Goal: Obtain resource: Download file/media

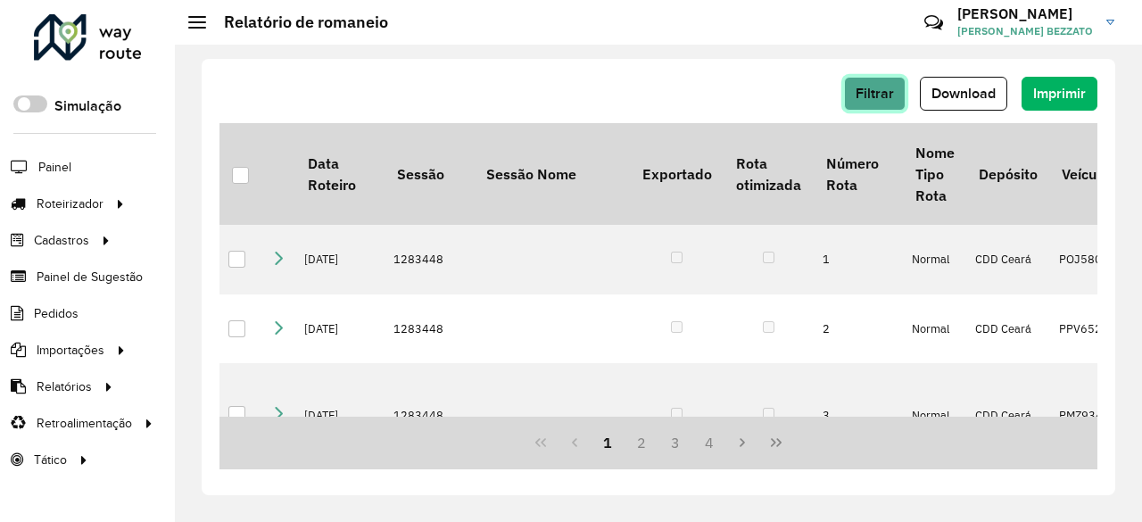
click at [858, 92] on span "Filtrar" at bounding box center [875, 93] width 38 height 15
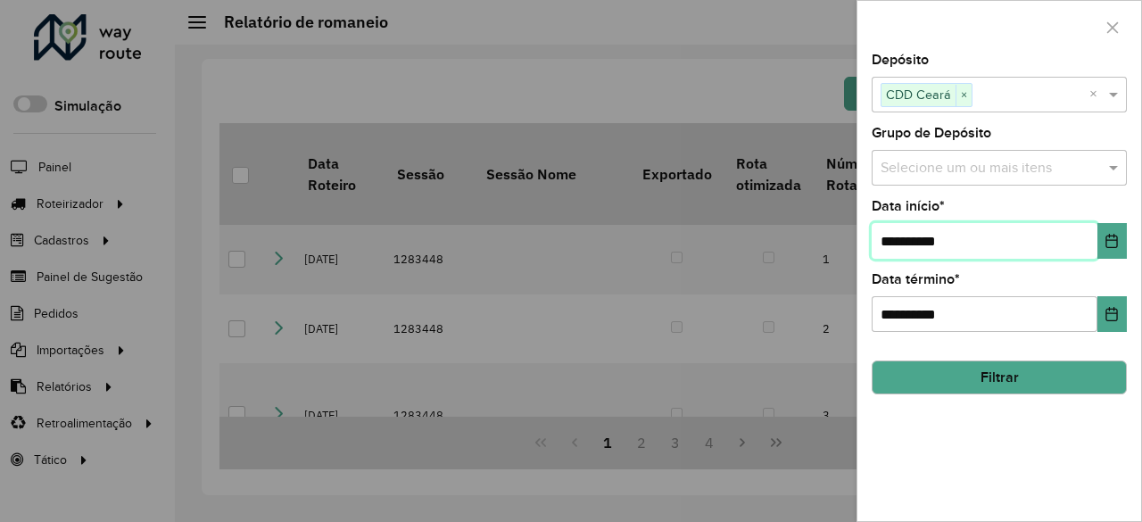
click at [1096, 246] on input "**********" at bounding box center [985, 241] width 226 height 36
click at [1110, 240] on icon "Choose Date" at bounding box center [1112, 241] width 14 height 14
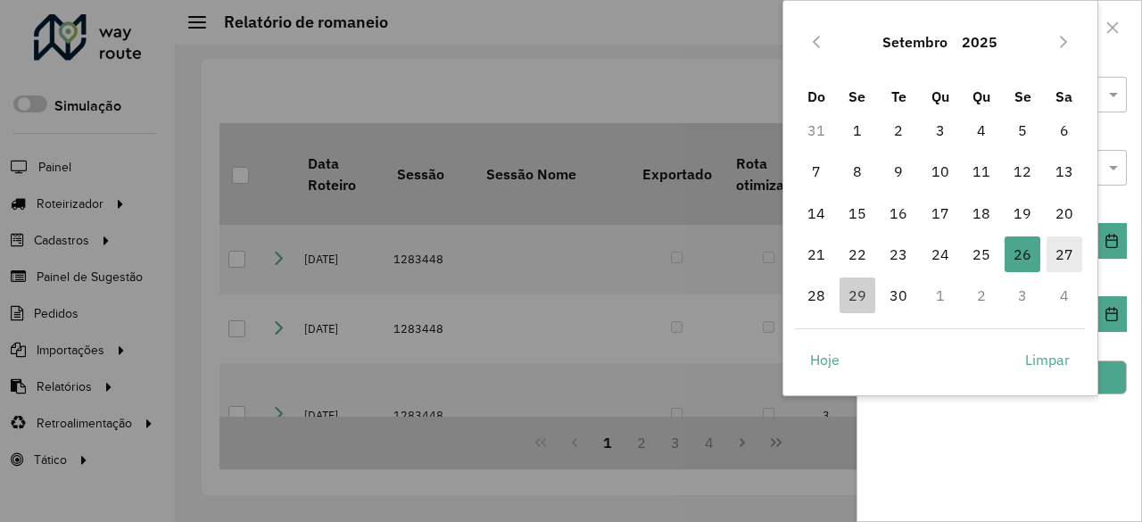
click at [1062, 246] on span "27" at bounding box center [1065, 254] width 36 height 36
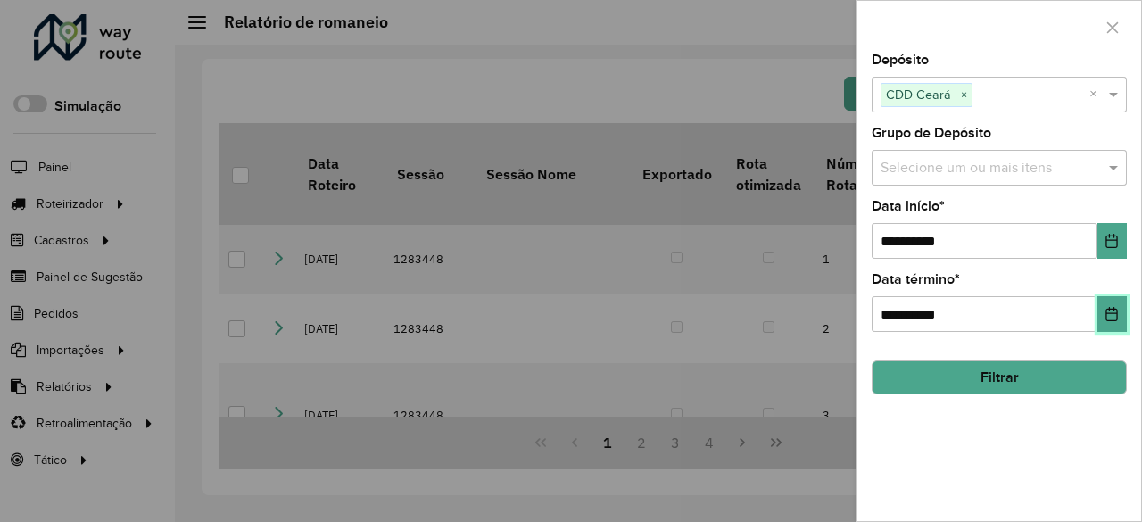
click at [1114, 324] on button "Choose Date" at bounding box center [1112, 314] width 29 height 36
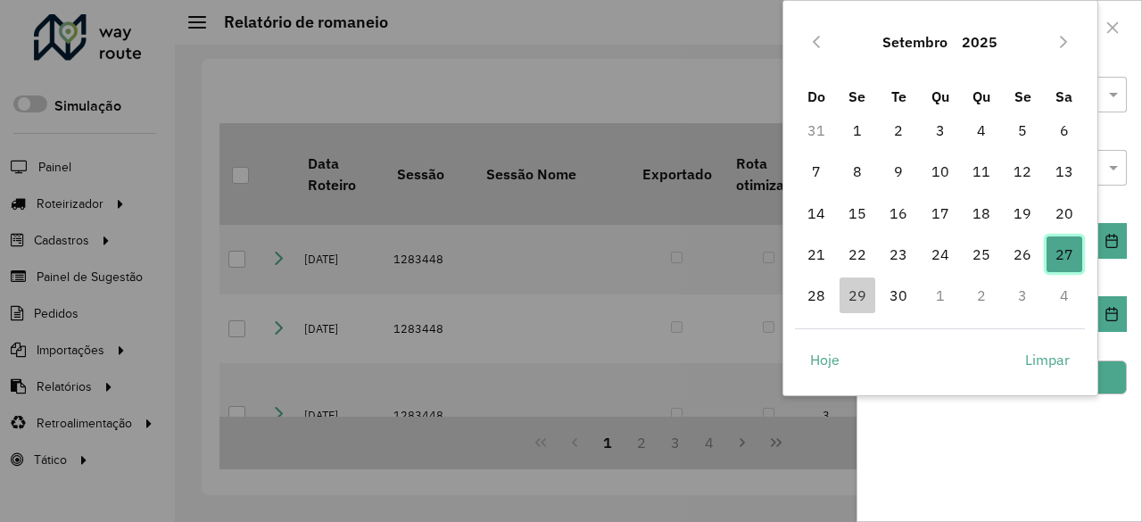
click at [1060, 258] on span "27" at bounding box center [1065, 254] width 36 height 36
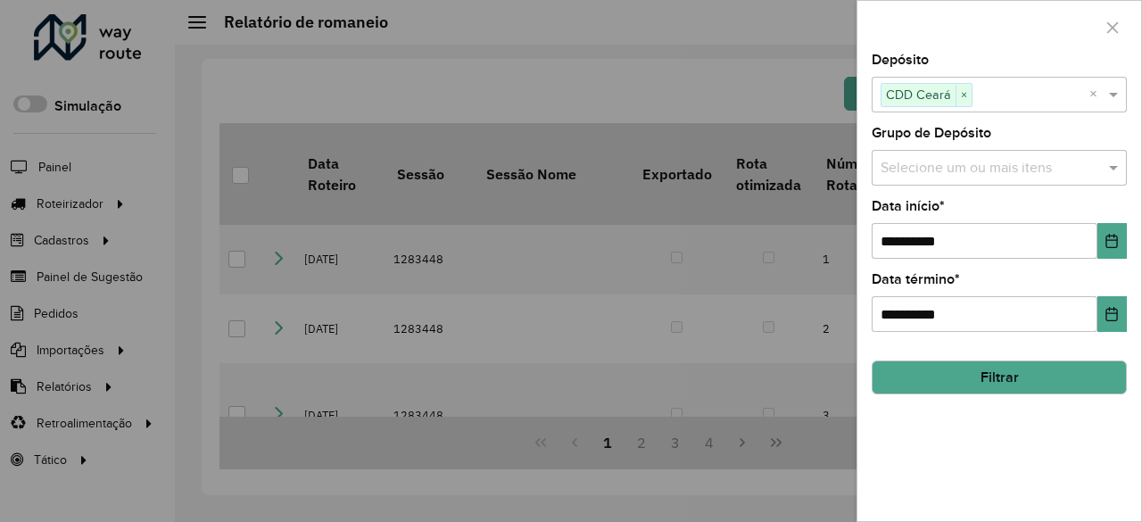
click at [1013, 383] on button "Filtrar" at bounding box center [999, 378] width 255 height 34
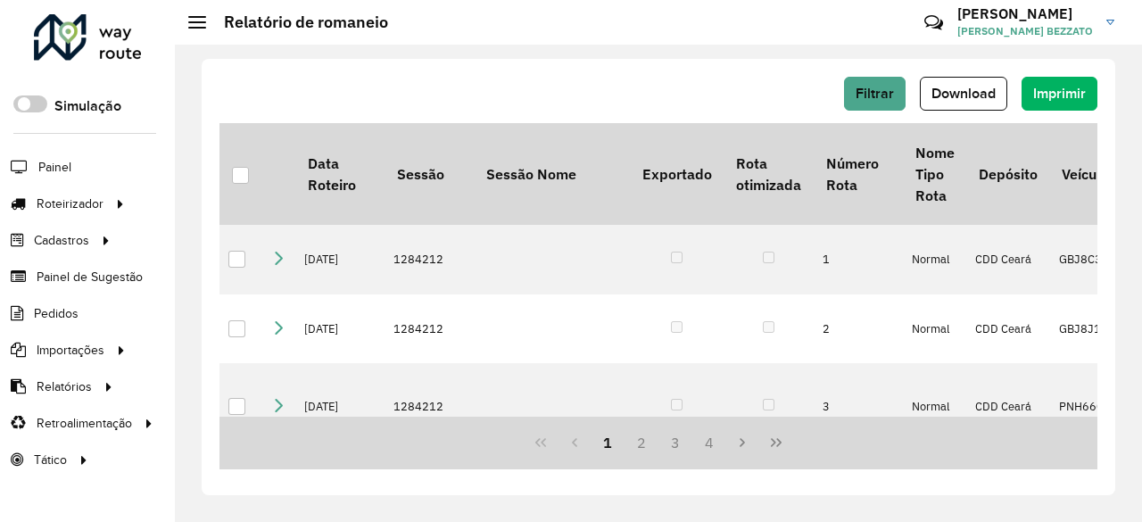
click at [741, 94] on div "Filtrar Download Imprimir" at bounding box center [659, 94] width 878 height 34
click at [960, 94] on span "Download" at bounding box center [964, 93] width 64 height 15
